Goal: Information Seeking & Learning: Learn about a topic

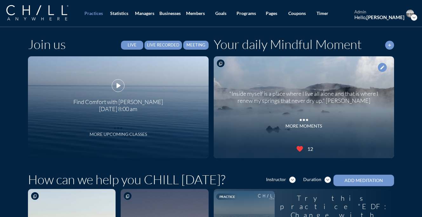
click at [120, 130] on icon "more_horiz" at bounding box center [118, 127] width 13 height 10
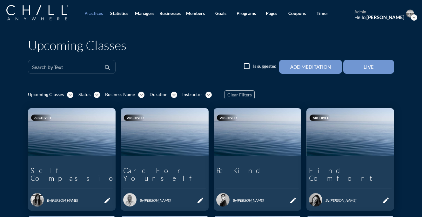
click at [74, 68] on input "Search by Text" at bounding box center [67, 69] width 70 height 8
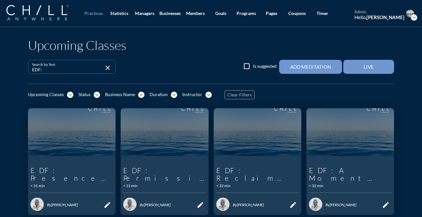
drag, startPoint x: 59, startPoint y: 67, endPoint x: 21, endPoint y: 67, distance: 38.4
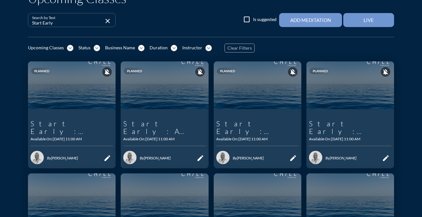
scroll to position [47, 0]
type input "Start Early"
